Goal: Entertainment & Leisure: Browse casually

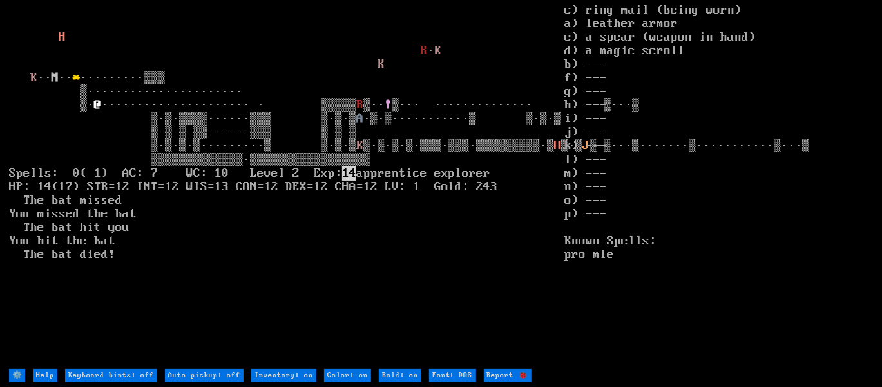
click at [558, 47] on larn "H B · K K K ·· M ·· * ·········▒▒▒ ▒······················ ▒· @ ···············…" at bounding box center [287, 186] width 556 height 364
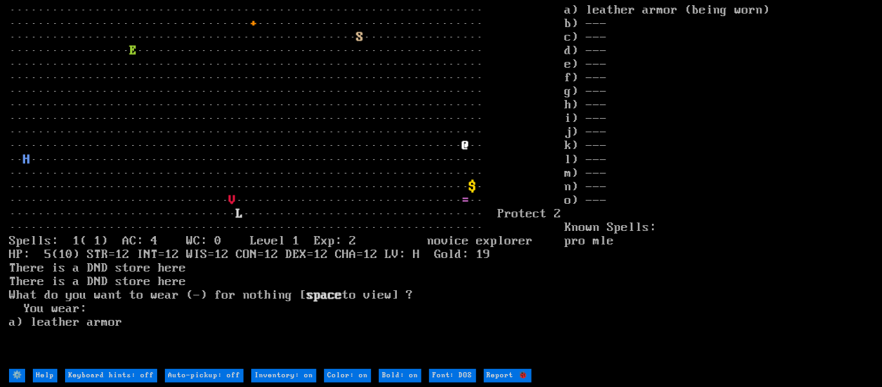
click at [499, 64] on larn "··································································· ···········…" at bounding box center [287, 186] width 556 height 364
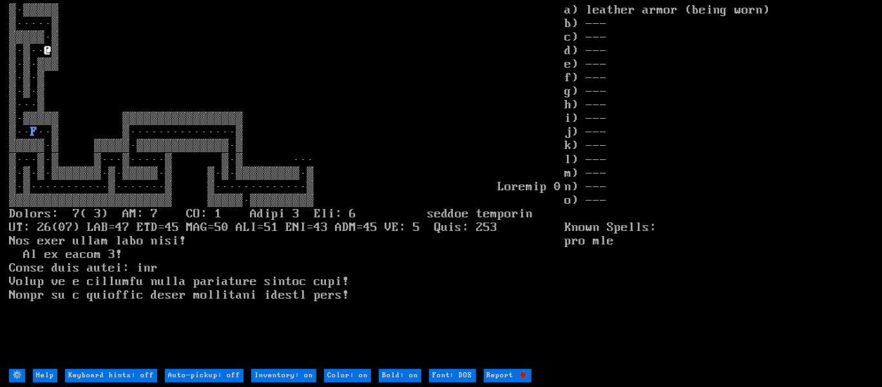
click at [499, 64] on larn "▒·▒▒▒▒▒ ▒·····▒ ▒▒▒▒▒·▒ ▒·▒·· @ F" at bounding box center [287, 186] width 556 height 364
